Goal: Task Accomplishment & Management: Manage account settings

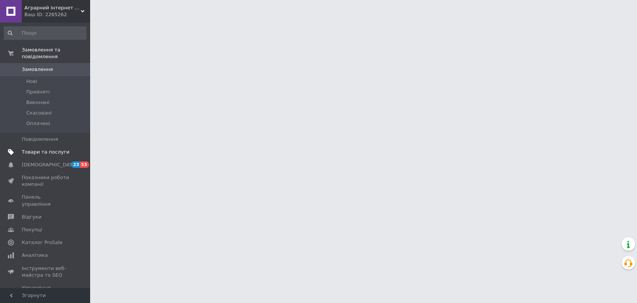
click at [48, 149] on span "Товари та послуги" at bounding box center [46, 152] width 48 height 7
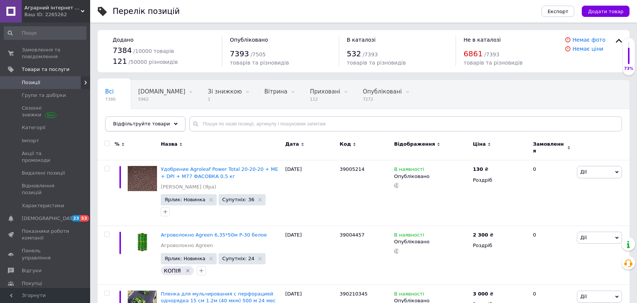
click at [169, 119] on div "Відфільтруйте товари" at bounding box center [145, 123] width 80 height 15
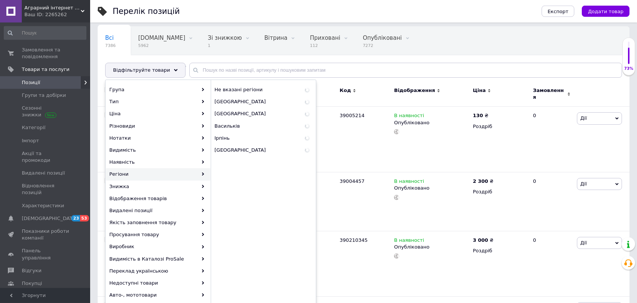
scroll to position [64, 0]
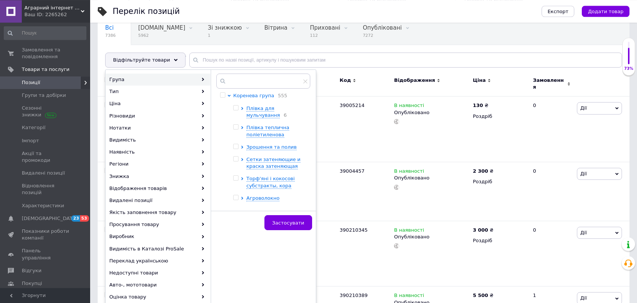
click at [247, 96] on span "Коренева група" at bounding box center [253, 96] width 41 height 6
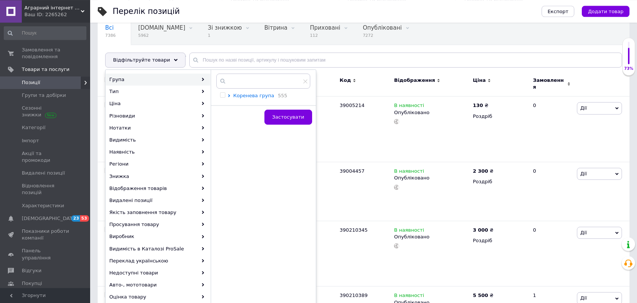
click at [247, 96] on span "Коренева група" at bounding box center [253, 96] width 41 height 6
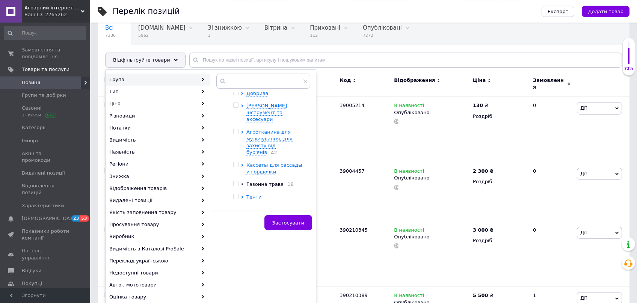
scroll to position [233, 0]
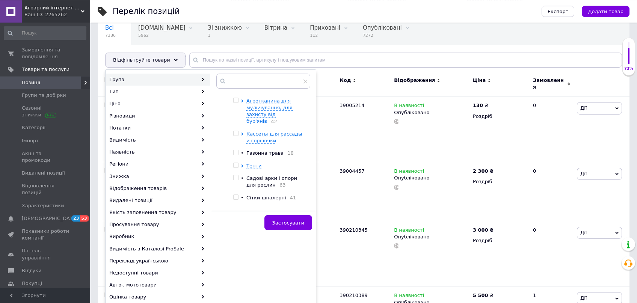
click at [240, 163] on div at bounding box center [237, 166] width 8 height 7
click at [242, 165] on icon at bounding box center [242, 166] width 2 height 3
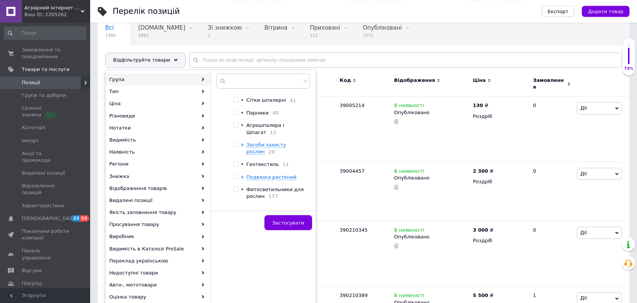
scroll to position [510, 0]
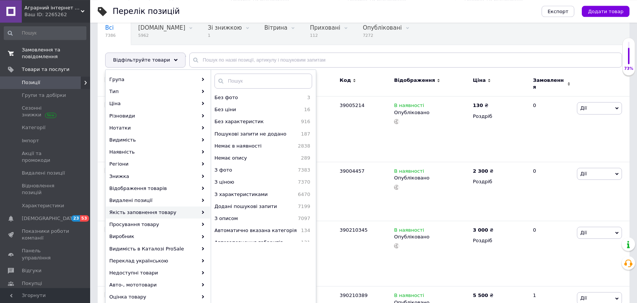
click at [39, 55] on span "Замовлення та повідомлення" at bounding box center [46, 54] width 48 height 14
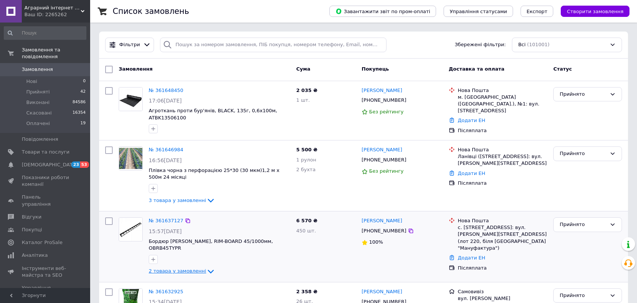
click at [186, 269] on span "2 товара у замовленні" at bounding box center [177, 272] width 57 height 6
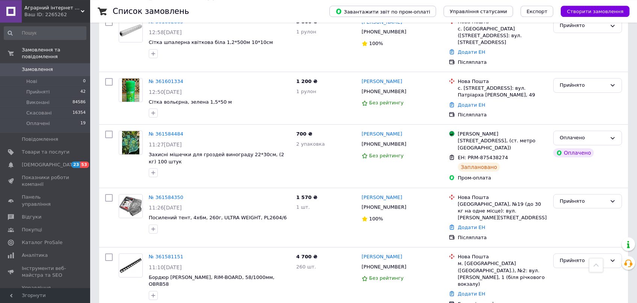
scroll to position [735, 0]
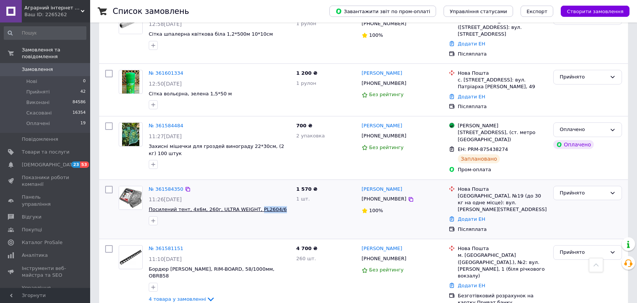
drag, startPoint x: 269, startPoint y: 189, endPoint x: 249, endPoint y: 189, distance: 20.3
click at [249, 206] on span "Посилений тент, 4х6м, 260г, ULTRA WEIGHT, PL2604/6" at bounding box center [220, 209] width 142 height 7
copy span "PL2604/6"
